Goal: Transaction & Acquisition: Purchase product/service

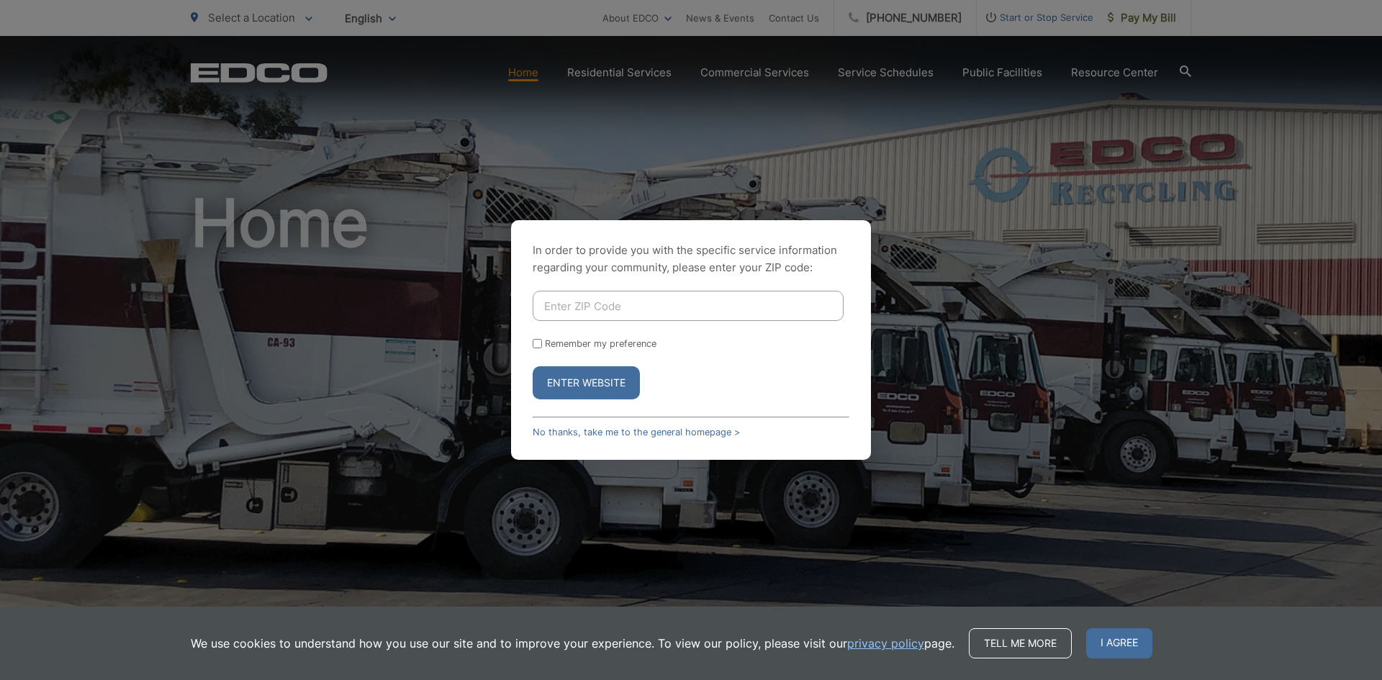
click at [626, 310] on input "Enter ZIP Code" at bounding box center [688, 306] width 311 height 30
click at [557, 304] on input "92164" at bounding box center [688, 306] width 311 height 30
type input "92064"
click at [574, 389] on button "Enter Website" at bounding box center [586, 382] width 107 height 33
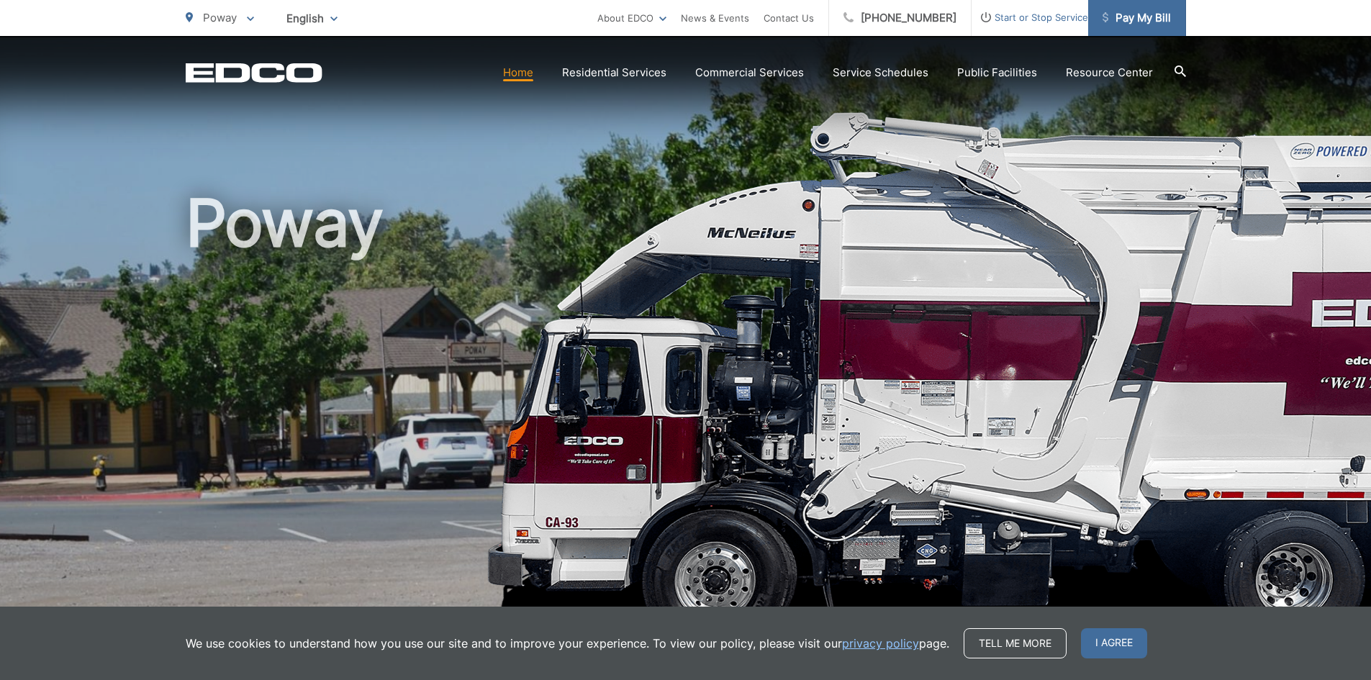
click at [1146, 24] on span "Pay My Bill" at bounding box center [1136, 17] width 68 height 17
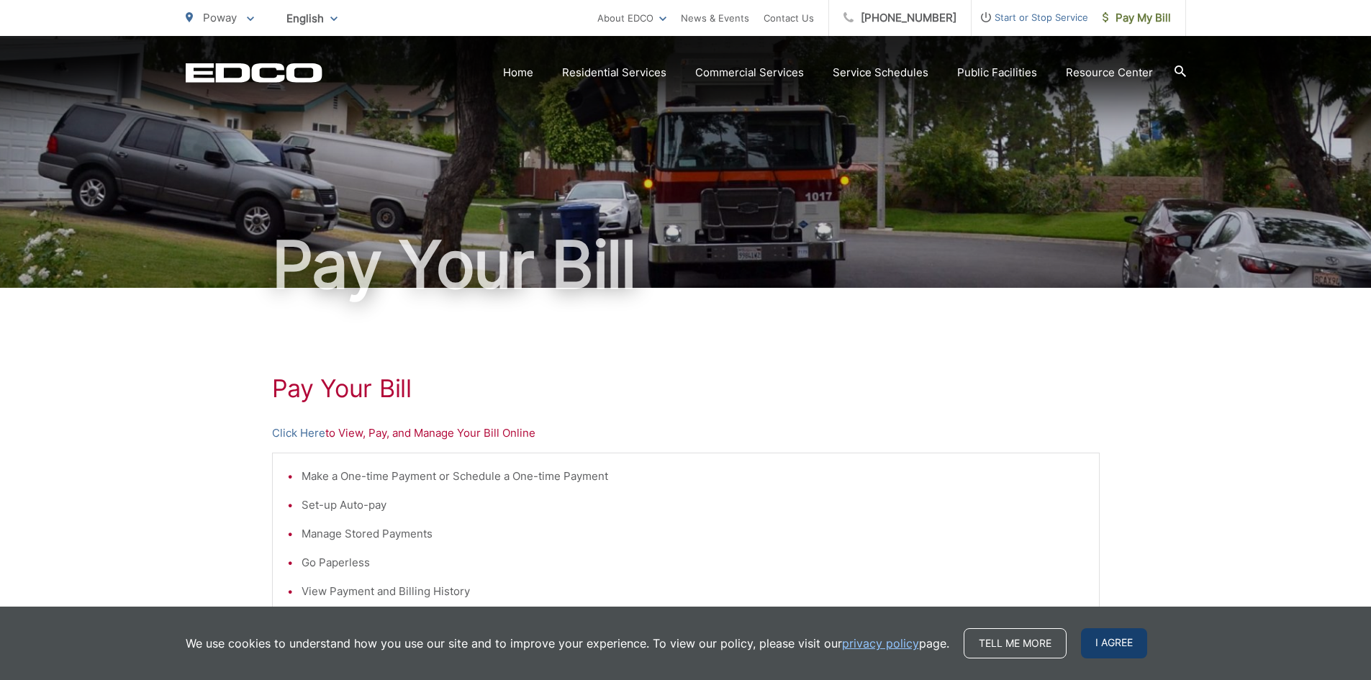
click at [1110, 646] on span "I agree" at bounding box center [1114, 643] width 66 height 30
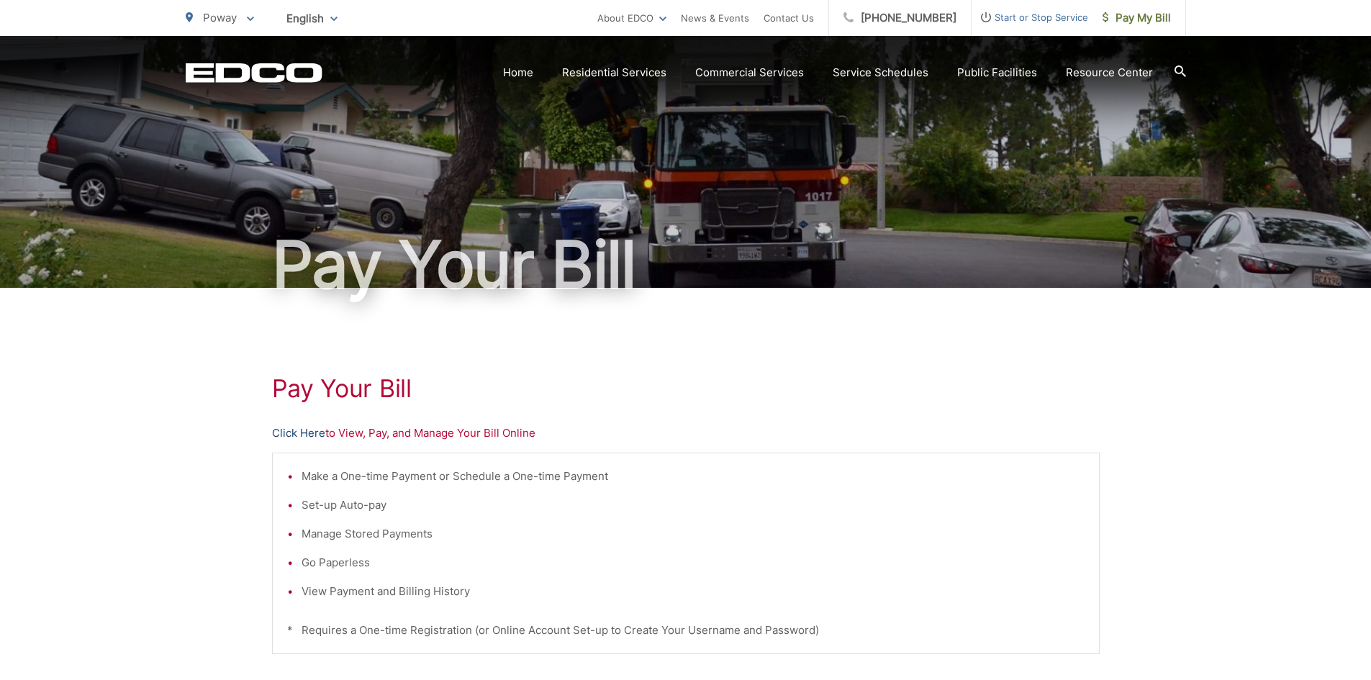
click at [281, 428] on link "Click Here" at bounding box center [298, 433] width 53 height 17
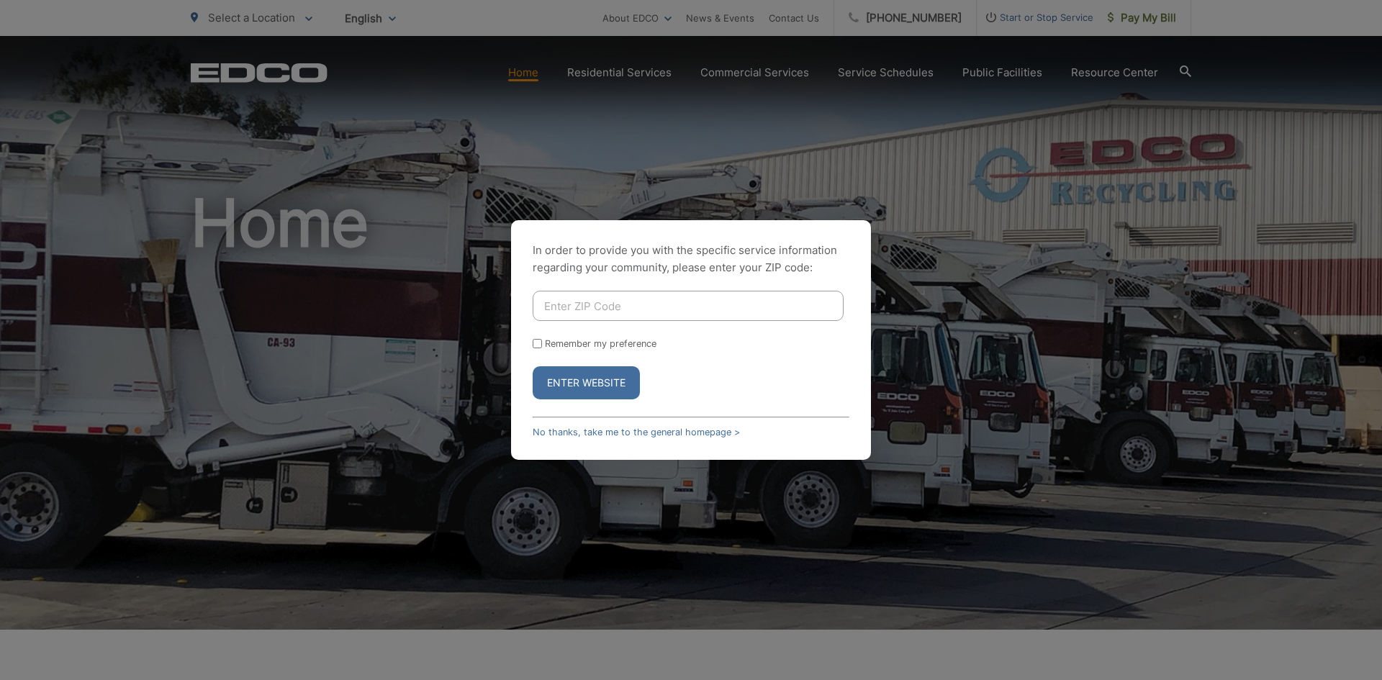
click at [634, 312] on input "Enter ZIP Code" at bounding box center [688, 306] width 311 height 30
type input "92064"
click at [533, 366] on button "Enter Website" at bounding box center [586, 382] width 107 height 33
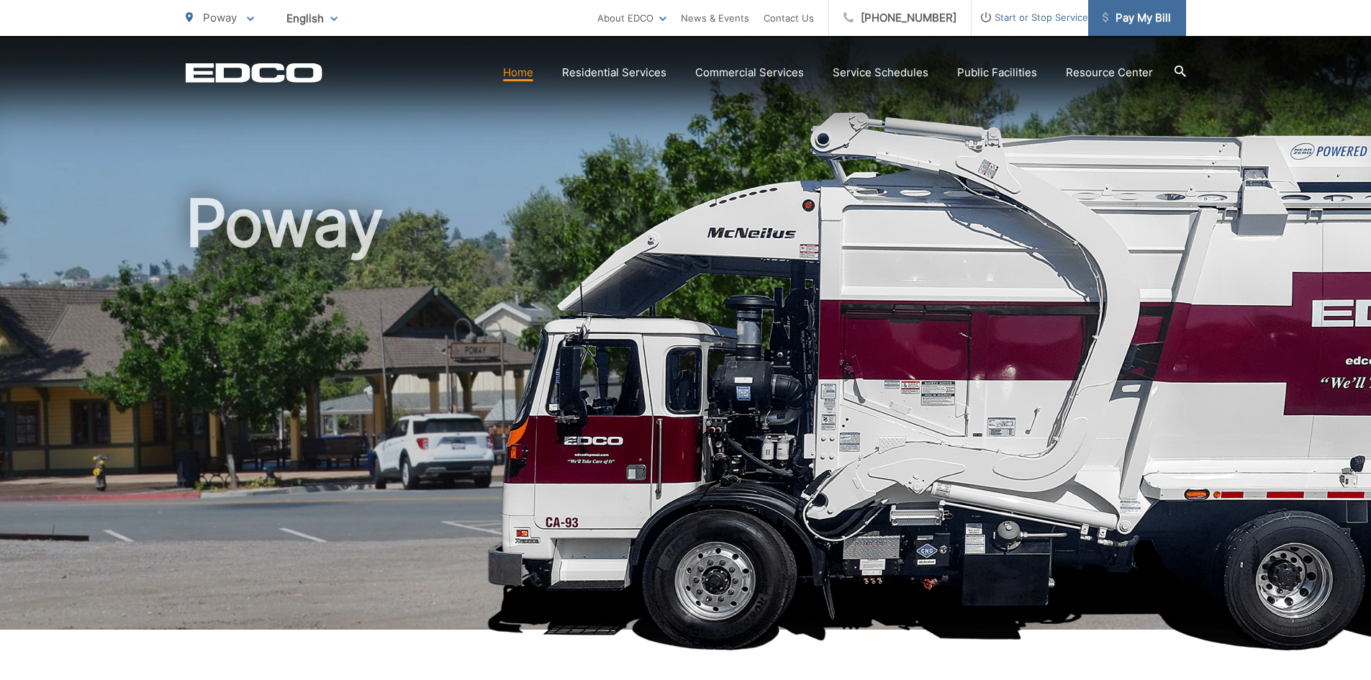
click at [1150, 19] on span "Pay My Bill" at bounding box center [1136, 17] width 68 height 17
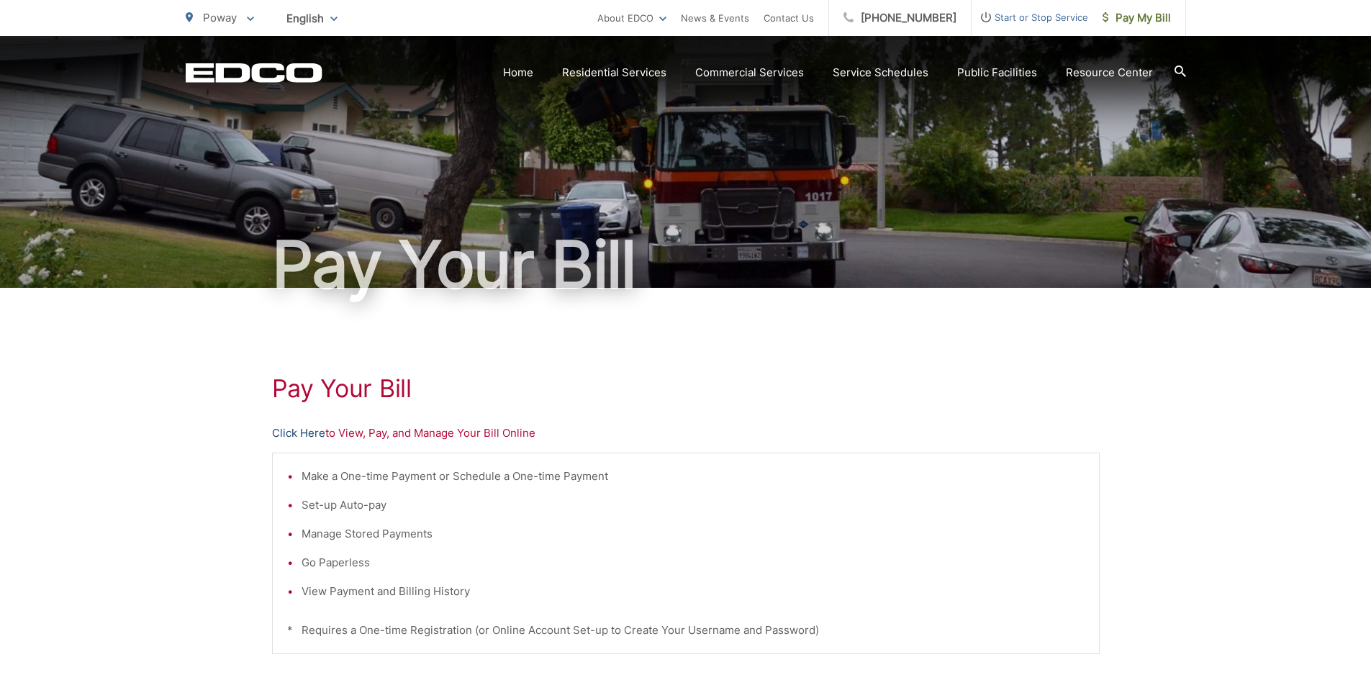
click at [301, 440] on link "Click Here" at bounding box center [298, 433] width 53 height 17
click at [810, 18] on link "Contact Us" at bounding box center [789, 17] width 50 height 17
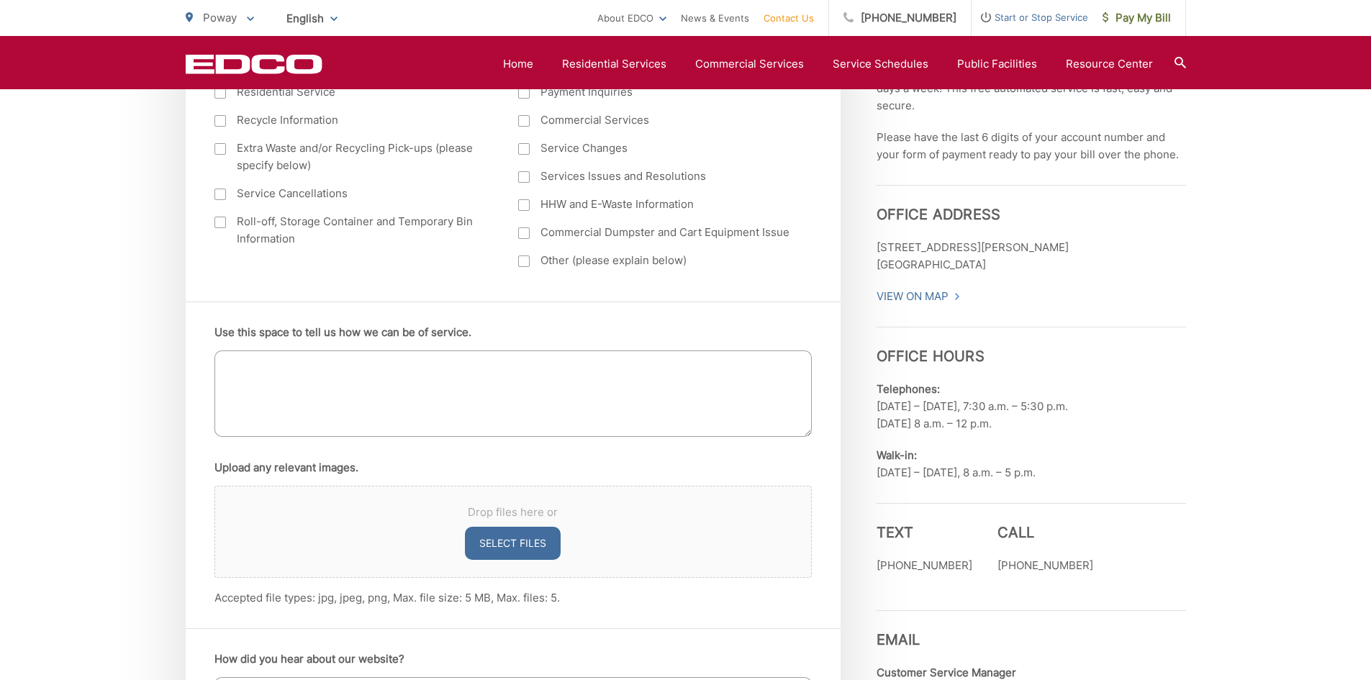
scroll to position [717, 0]
